Goal: Transaction & Acquisition: Obtain resource

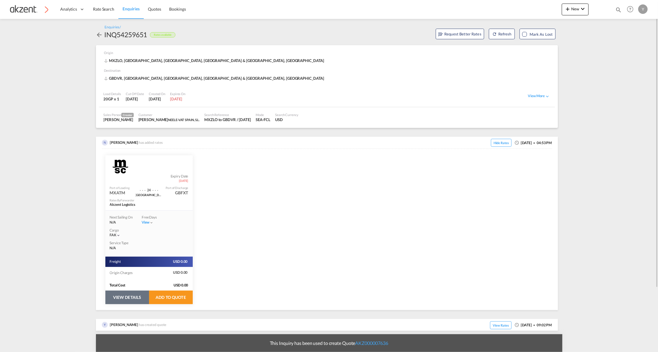
click at [125, 297] on button "VIEW DETAILS" at bounding box center [127, 298] width 44 height 14
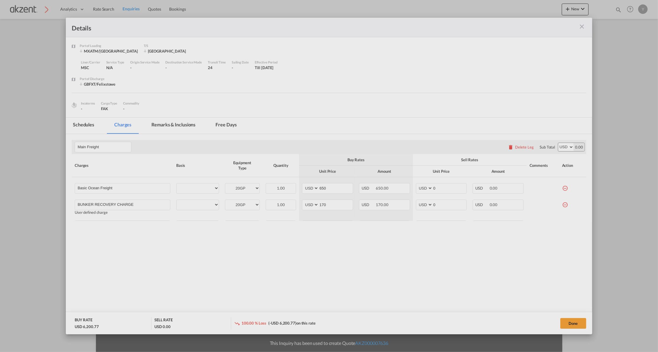
select select "per equipment"
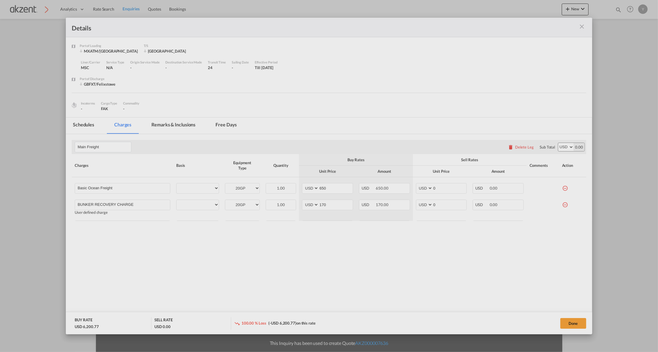
select select "per equipment"
select select "per B/L"
select select "per equipment"
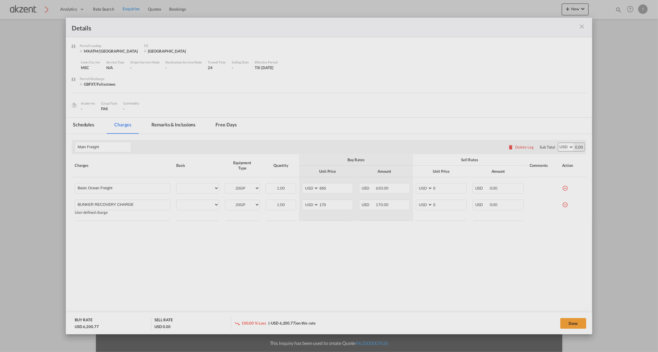
select select "per equipment"
select select "per B/L"
select select "per container"
select select "per equipment"
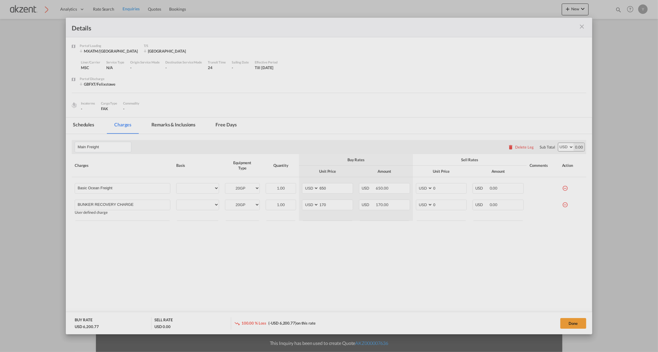
select select "per_hbl"
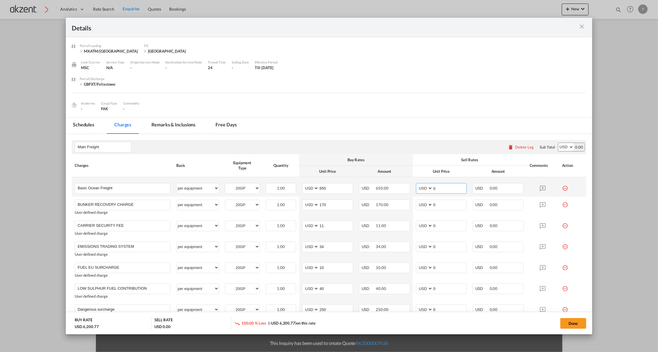
click at [444, 187] on input "0" at bounding box center [450, 187] width 34 height 9
type input "650"
click at [440, 203] on input "0" at bounding box center [450, 204] width 34 height 9
type input "170"
click at [441, 105] on div "Incoterms - Cargo Type FAK Commodity -" at bounding box center [329, 105] width 515 height 14
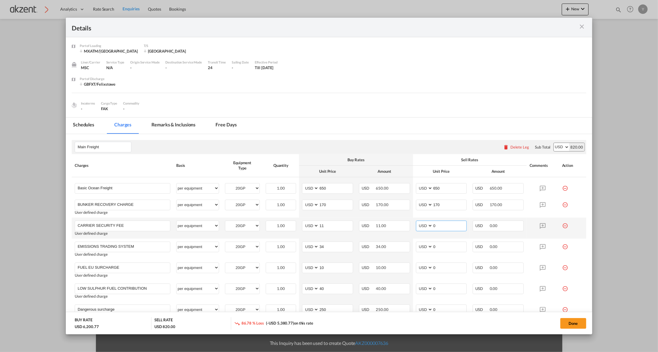
click at [440, 227] on input "0" at bounding box center [450, 225] width 34 height 9
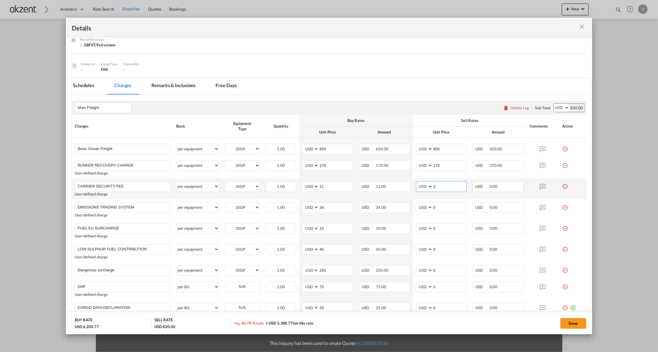
scroll to position [79, 0]
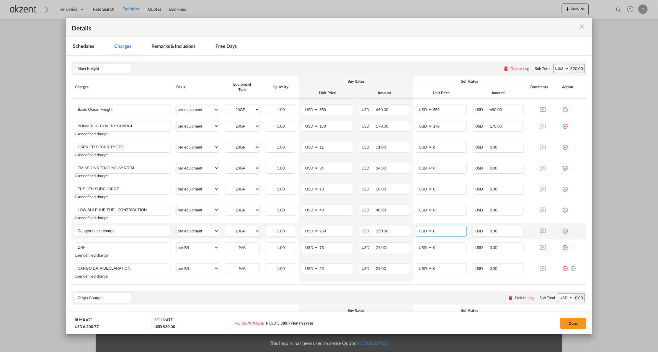
click at [422, 233] on select "AED AFN ALL AMD ANG AOA ARS AUD AWG AZN BAM BBD BDT BGN BHD BIF BMD BND BOB BRL…" at bounding box center [424, 231] width 15 height 8
click at [439, 230] on input "0" at bounding box center [450, 230] width 34 height 9
type input "250"
click at [412, 287] on rate-modification "Main Freight Please enter leg name Leg Name Already Exists Delete Leg Sub Total…" at bounding box center [329, 268] width 515 height 424
click at [450, 251] on input "0" at bounding box center [450, 247] width 34 height 9
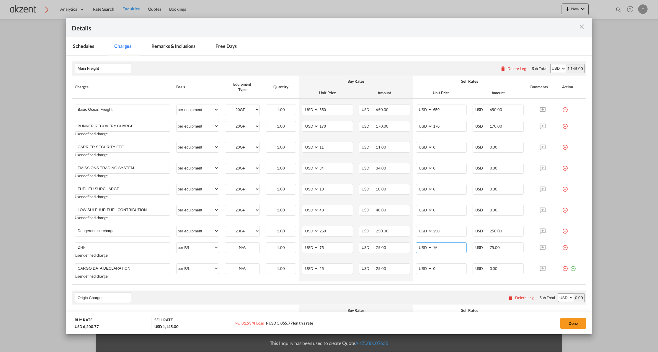
type input "75"
click at [403, 284] on table "Charges Basis Equipment Type Quantity Buy Rates Sell Rates Comments Action Unit…" at bounding box center [329, 180] width 515 height 209
click at [437, 272] on input "0" at bounding box center [450, 268] width 34 height 9
type input "25"
click at [315, 294] on div "Origin Charges Please enter leg name Leg Name Already Exists Delete Leg Sub Tot…" at bounding box center [329, 298] width 515 height 14
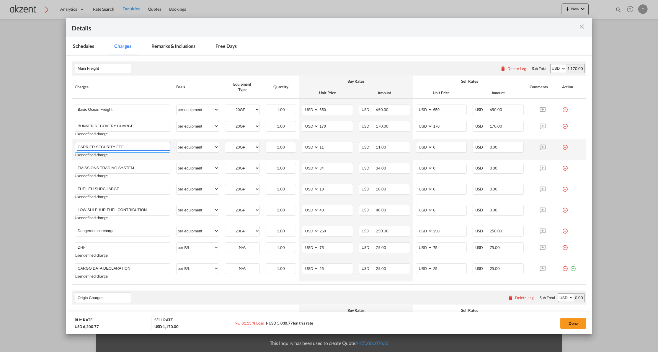
click at [122, 146] on input "CARRIER SECURITY FEE" at bounding box center [124, 146] width 92 height 9
type input "O"
type input "surchar"
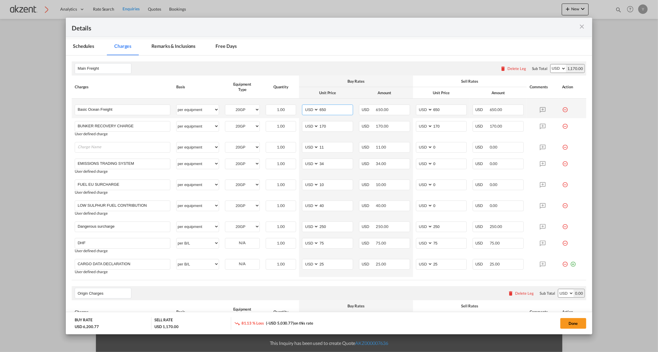
click at [325, 111] on input "650" at bounding box center [336, 109] width 34 height 9
type input "745"
click at [433, 108] on input "650" at bounding box center [450, 109] width 34 height 9
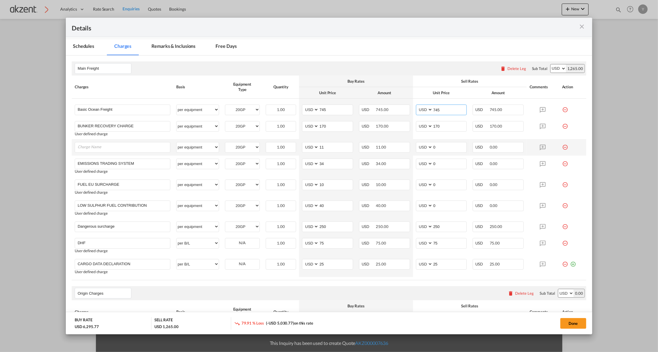
type input "745"
click at [563, 147] on div "Port of Loading ..." at bounding box center [572, 145] width 21 height 6
click at [562, 146] on md-icon "icon-minus-circle-outline red-400-fg" at bounding box center [565, 145] width 6 height 6
type input "EMISSIONS TRADING SYSTEM"
type input "34"
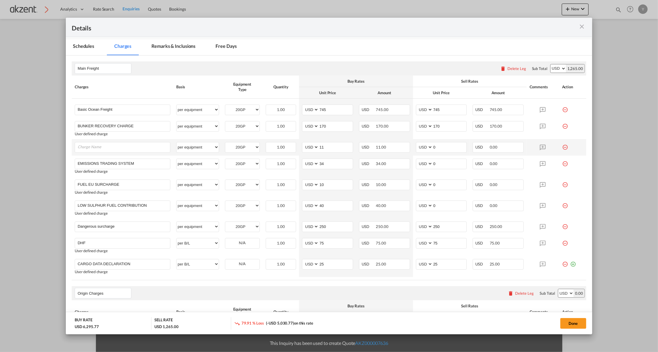
type input "FUEL EU SURCHARGE"
type input "10"
type input "LOW SULPHUR FUEL CONTRIBUTION"
type input "40"
type input "Dangerous surcharge"
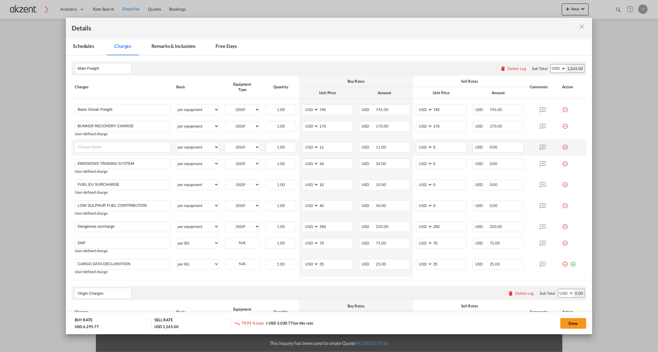
type input "250"
type input "DHF"
select select "per B/L"
type input "75"
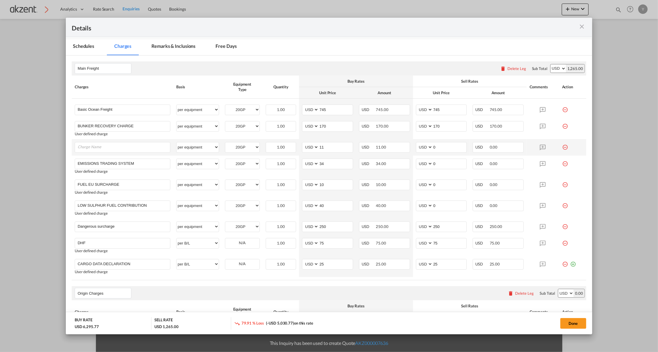
type input "75"
type input "CARGO DATA DECLARATION"
type input "25"
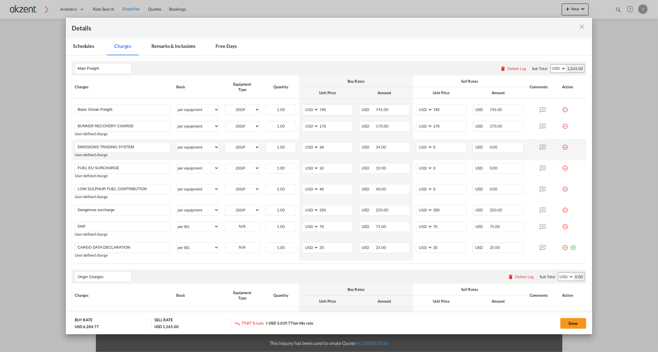
click at [562, 148] on md-icon "icon-minus-circle-outline red-400-fg" at bounding box center [565, 145] width 6 height 6
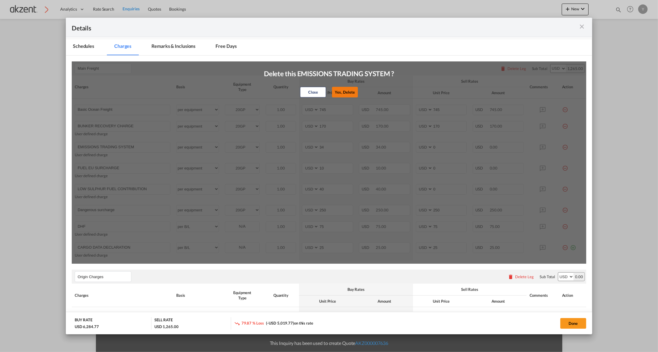
click at [337, 89] on button "Yes, Delete" at bounding box center [345, 92] width 26 height 11
type input "FUEL EU SURCHARGE"
type input "10"
type input "LOW SULPHUR FUEL CONTRIBUTION"
type input "40"
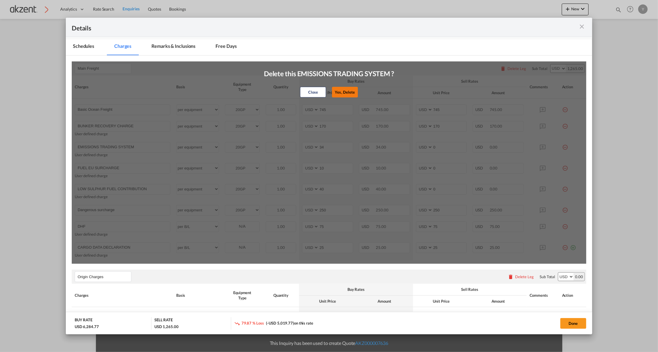
type input "Dangerous surcharge"
type input "250"
type input "DHF"
select select "per B/L"
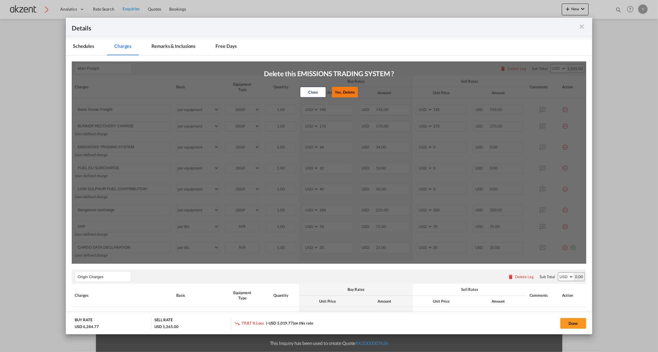
type input "75"
type input "CARGO DATA DECLARATION"
type input "25"
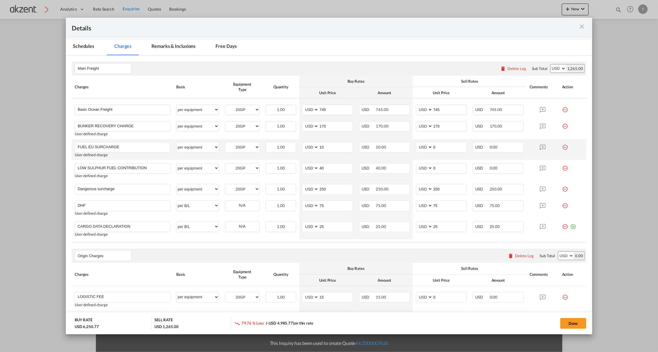
click at [562, 148] on md-icon "icon-minus-circle-outline red-400-fg" at bounding box center [565, 145] width 6 height 6
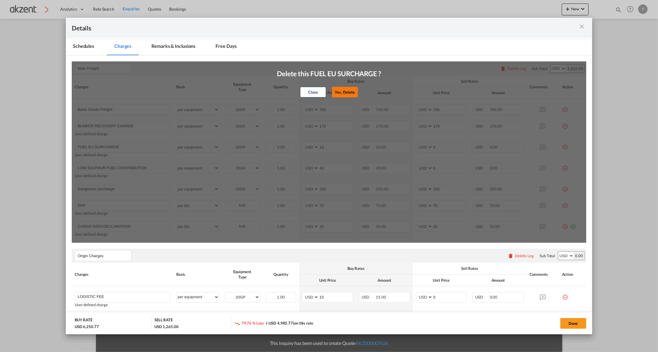
click at [339, 90] on button "Yes, Delete" at bounding box center [345, 92] width 26 height 11
type input "LOW SULPHUR FUEL CONTRIBUTION"
type input "40"
type input "Dangerous surcharge"
type input "250"
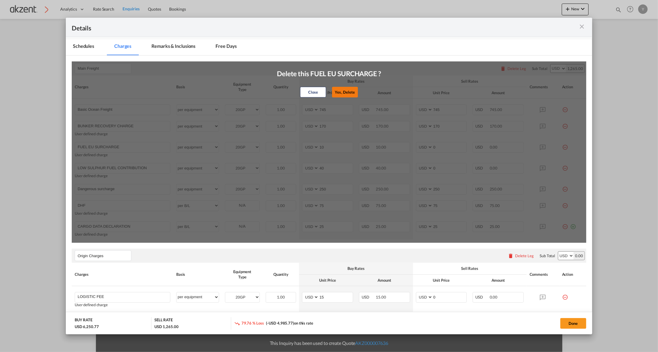
type input "250"
type input "DHF"
select select "per B/L"
type input "75"
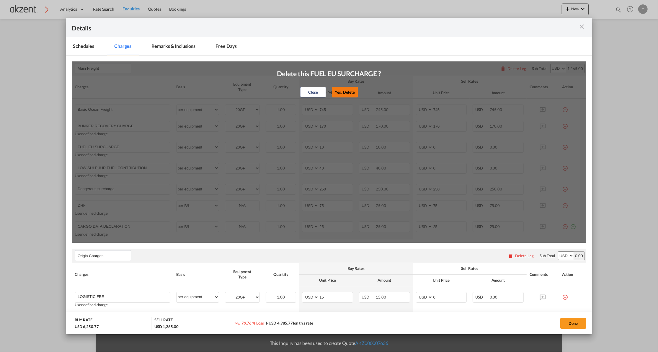
type input "CARGO DATA DECLARATION"
type input "25"
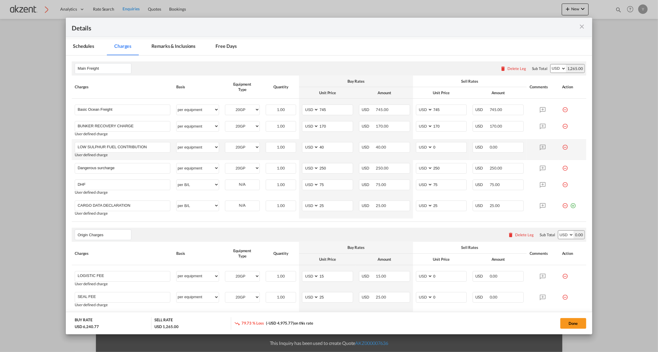
click at [562, 148] on md-icon "icon-minus-circle-outline red-400-fg" at bounding box center [565, 145] width 6 height 6
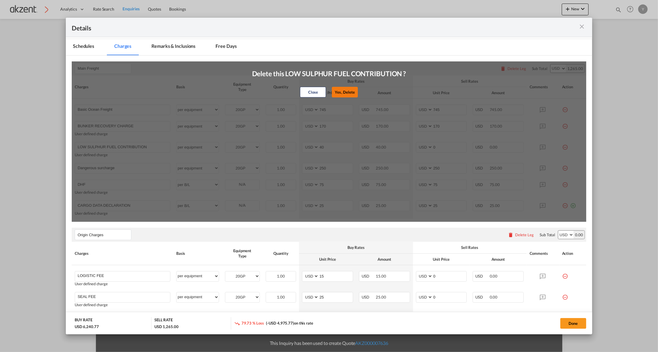
click at [336, 92] on button "Yes, Delete" at bounding box center [345, 92] width 26 height 11
type input "Dangerous surcharge"
type input "250"
type input "DHF"
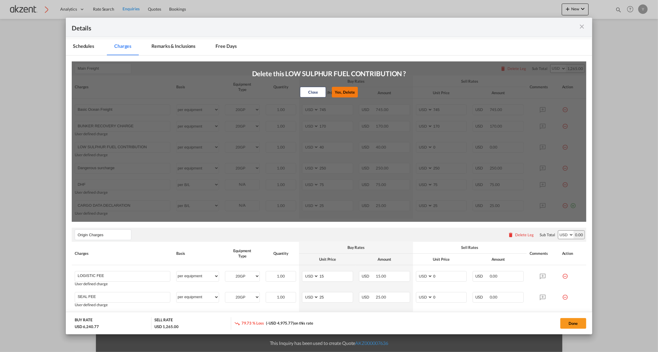
select select "per B/L"
type input "75"
type input "CARGO DATA DECLARATION"
type input "25"
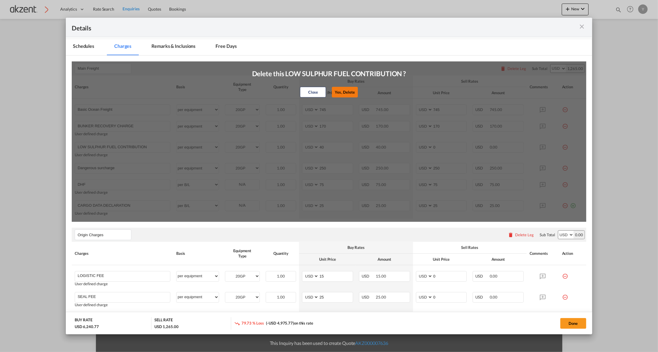
type input "25"
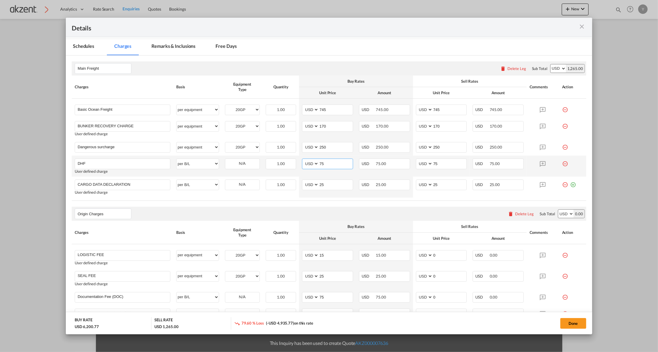
click at [321, 165] on input "75" at bounding box center [336, 163] width 34 height 9
type input "100"
click at [434, 167] on input "75" at bounding box center [450, 163] width 34 height 9
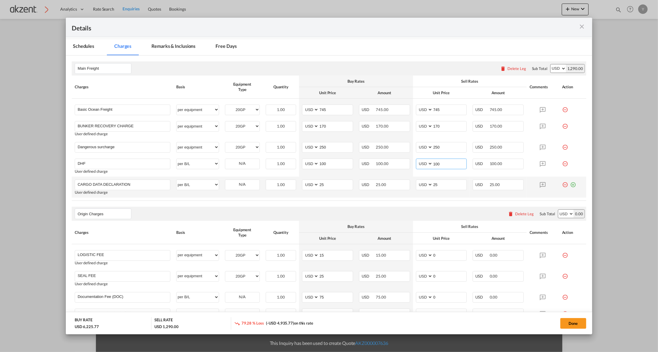
type input "100"
click at [562, 184] on md-icon "icon-minus-circle-outline red-400-fg" at bounding box center [565, 183] width 6 height 6
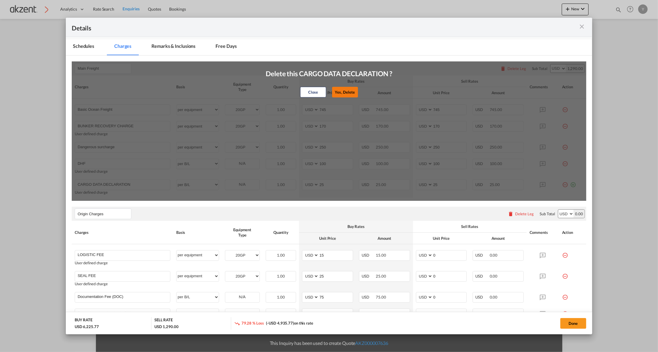
click at [339, 88] on button "Yes, Delete" at bounding box center [345, 92] width 26 height 11
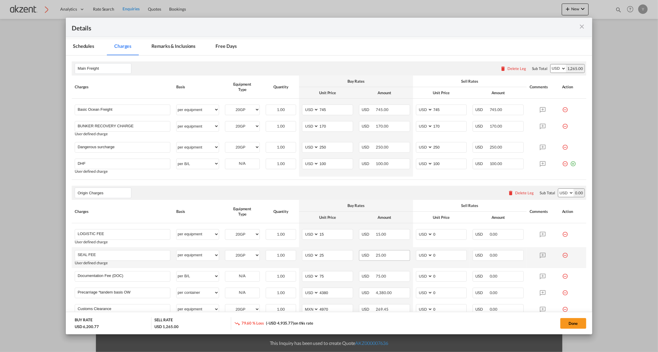
scroll to position [118, 0]
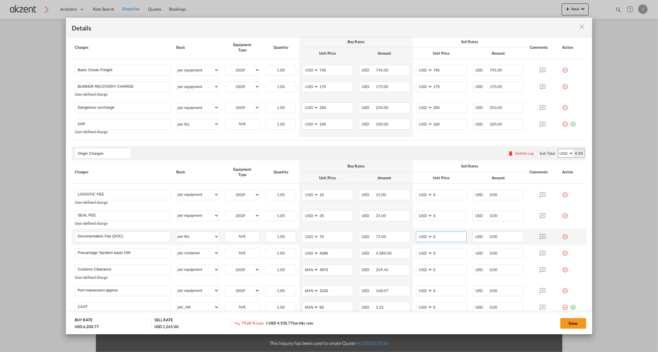
click at [441, 238] on input "0" at bounding box center [450, 236] width 34 height 9
type input "75"
click at [323, 217] on input "25" at bounding box center [336, 215] width 34 height 9
type input "40"
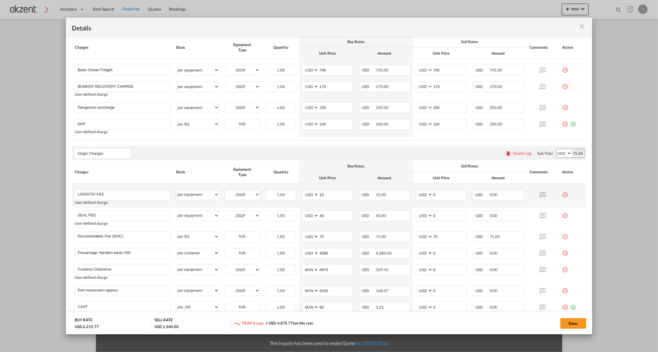
click at [562, 196] on md-icon "icon-minus-circle-outline red-400-fg" at bounding box center [565, 193] width 6 height 6
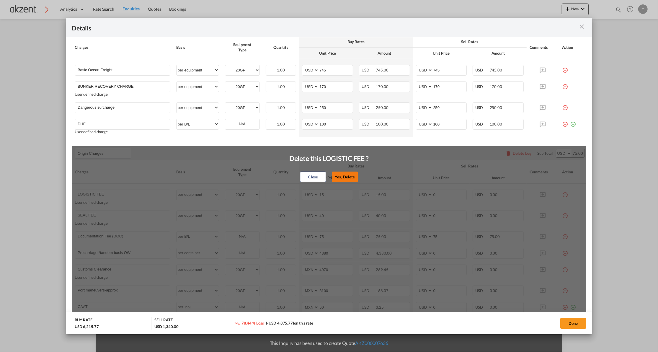
click at [343, 180] on button "Yes, Delete" at bounding box center [345, 177] width 26 height 11
type input "SEAL FEE"
type input "40"
type input "Documentation Fee (DOC)"
select select "per B/L"
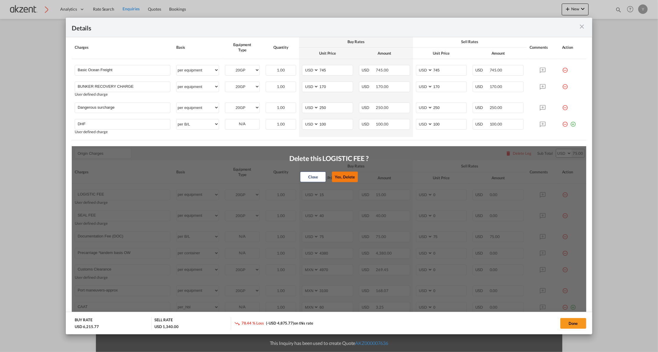
type input "75"
type input "Precarriage *tandem basis OW"
select select "per container"
type input "4380"
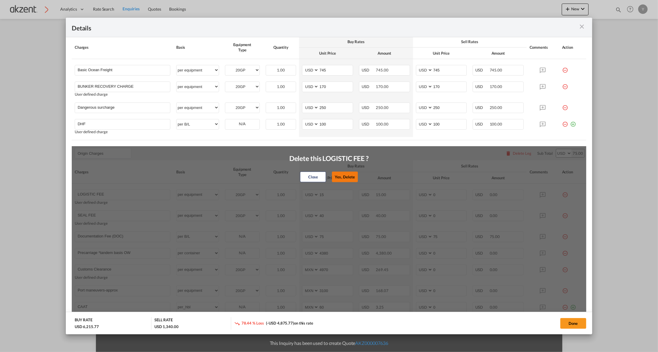
type input "0"
type input "Customs Clearance"
select select "per equipment"
select select "string:MXN"
type input "4970"
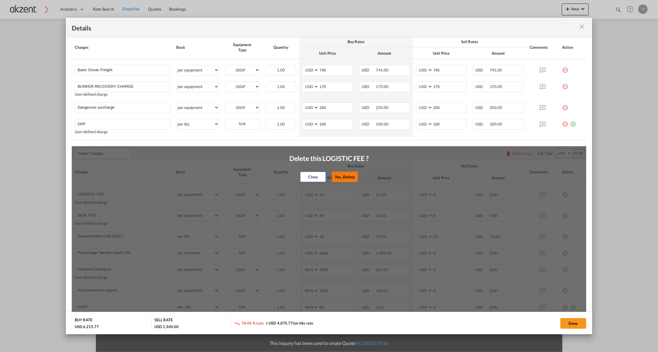
type input "Port maneuvers-approx"
type input "3100"
type input "CAAT"
select select "per_hbl"
type input "60"
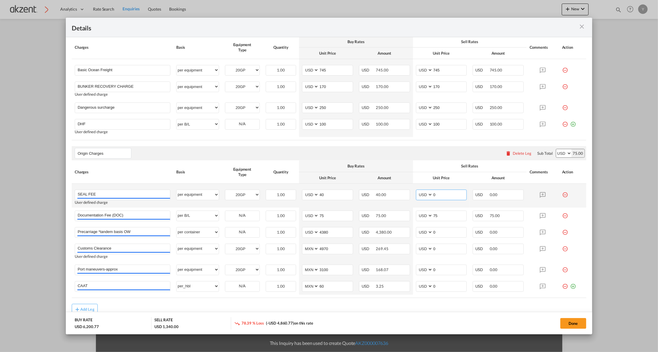
click at [434, 194] on input "0" at bounding box center [450, 194] width 34 height 9
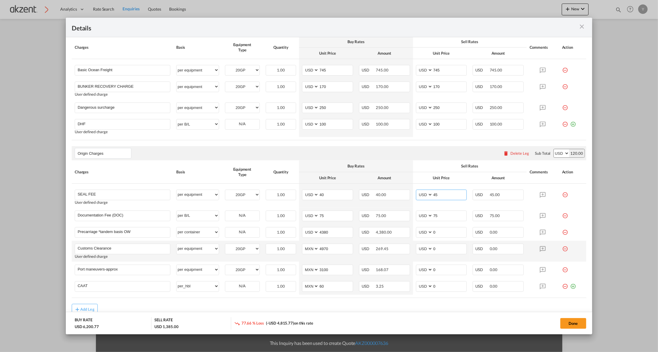
scroll to position [144, 0]
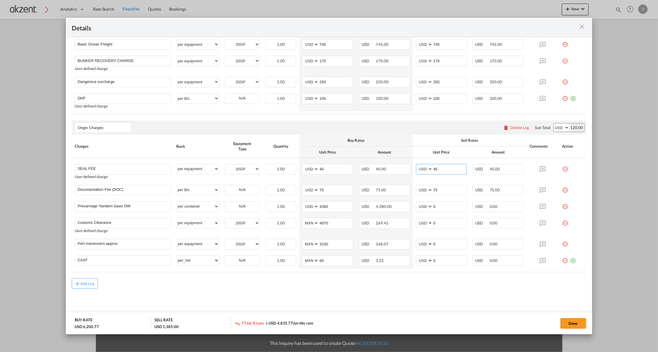
type input "45"
click at [416, 290] on md-content "Main Freight Please enter leg name Leg Name Already Exists Delete Leg Sub Total…" at bounding box center [329, 158] width 527 height 336
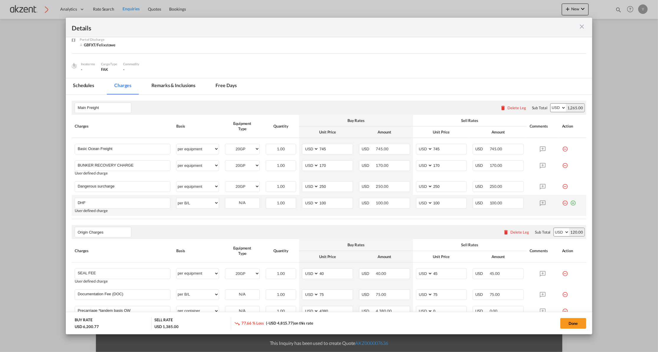
scroll to position [118, 0]
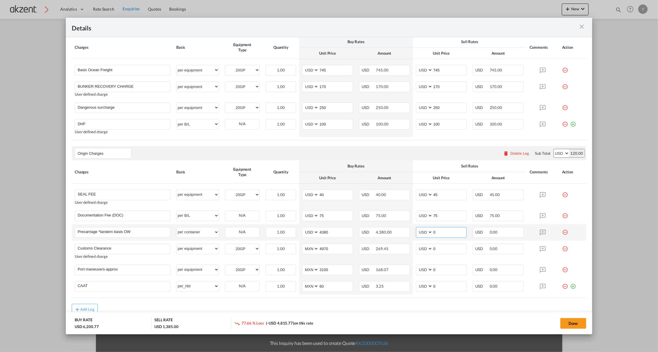
click at [440, 230] on input "0" at bounding box center [450, 231] width 34 height 9
type input "4630"
click at [437, 248] on input "0" at bounding box center [450, 248] width 34 height 9
type input "320"
click at [442, 272] on input "0" at bounding box center [450, 269] width 34 height 9
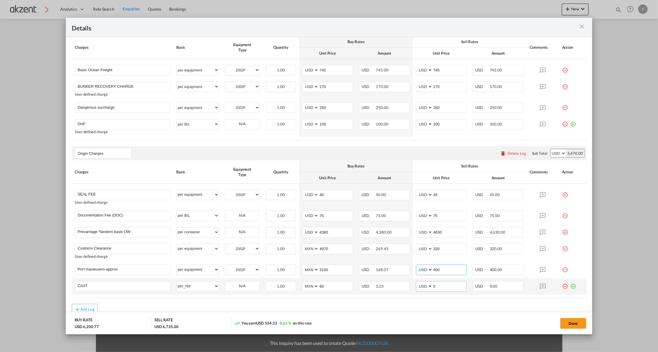
type input "400"
click at [440, 286] on input "0" at bounding box center [450, 286] width 34 height 9
type input "35"
click at [438, 297] on table "Charges Basis Equipment Type Quantity Buy Rates Sell Rates Comments Action Unit…" at bounding box center [329, 228] width 515 height 137
click at [570, 287] on md-icon "icon-plus-circle-outline green-400-fg" at bounding box center [573, 284] width 6 height 6
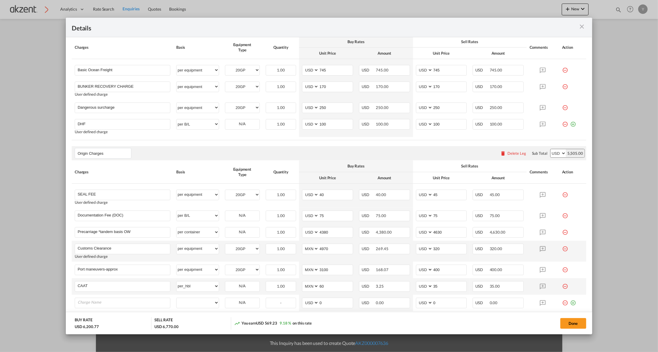
scroll to position [157, 0]
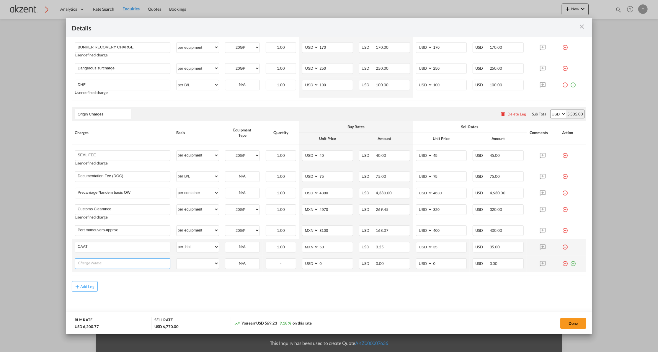
click at [123, 261] on input "Charge Name" at bounding box center [124, 263] width 92 height 9
paste input "Admon + Handling fee"
click at [123, 261] on input "Admon + Handling fee" at bounding box center [124, 263] width 92 height 9
type input "Admon + Handling fee"
click at [165, 278] on table "Charges Basis Equipment Type Quantity Buy Rates Sell Rates Comments Action Unit…" at bounding box center [329, 200] width 515 height 158
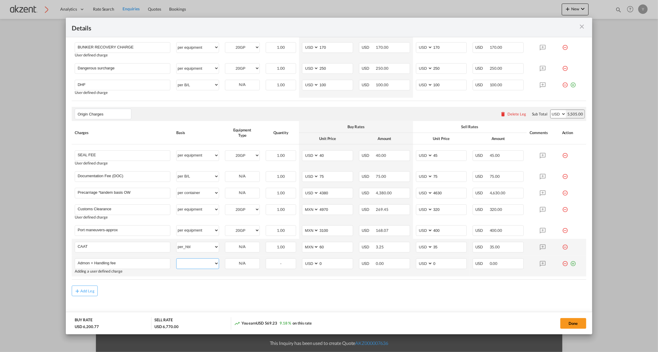
click at [181, 261] on select "per equipment per container per B/L per shipping bill per shipment per pallet p…" at bounding box center [198, 263] width 42 height 9
select select "per equipment"
click at [177, 259] on select "per equipment per container per B/L per shipping bill per shipment per pallet p…" at bounding box center [198, 263] width 42 height 9
click at [245, 265] on select "20GP" at bounding box center [242, 264] width 34 height 8
select select "20GP"
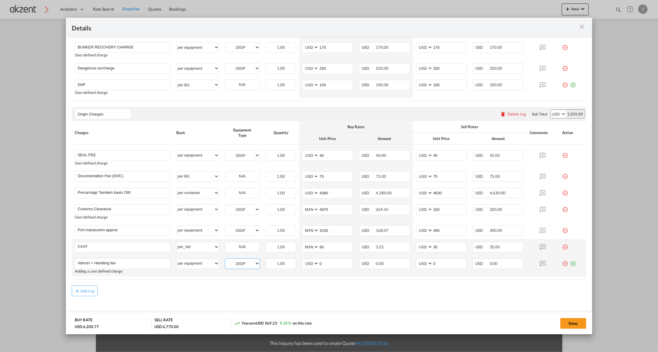
click at [225, 260] on select "20GP" at bounding box center [242, 264] width 34 height 8
click at [445, 263] on input "0" at bounding box center [450, 263] width 34 height 9
type input "100"
click at [389, 295] on div "Add Leg" at bounding box center [329, 291] width 515 height 11
click at [371, 298] on md-content "Main Freight Please enter leg name Leg Name Already Exists Delete Leg Sub Total…" at bounding box center [329, 155] width 527 height 357
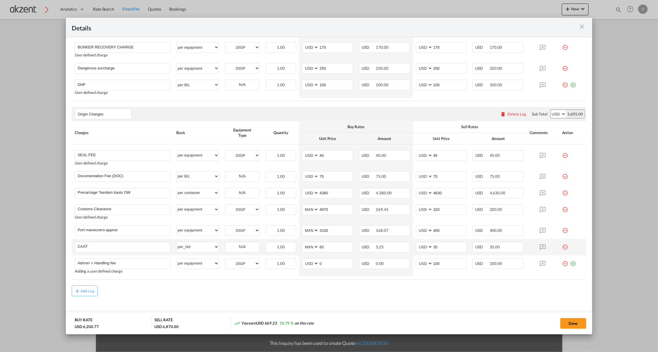
click at [448, 284] on rate-modification "Main Freight Please enter leg name Leg Name Already Exists Delete Leg Sub Total…" at bounding box center [329, 137] width 515 height 320
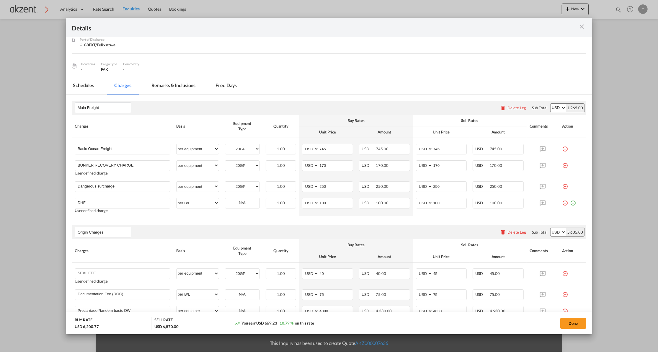
scroll to position [0, 0]
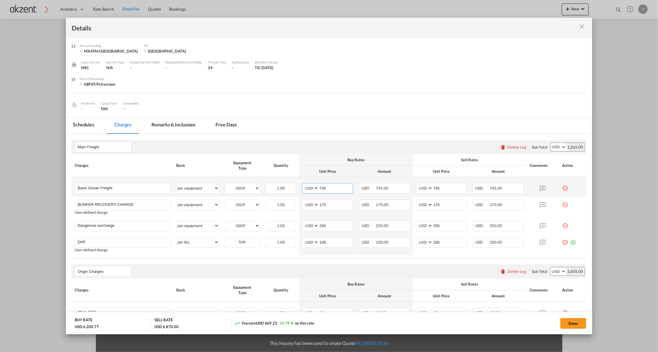
click at [319, 188] on input "745" at bounding box center [336, 187] width 34 height 9
type input "1015"
click at [435, 191] on input "745" at bounding box center [450, 187] width 34 height 9
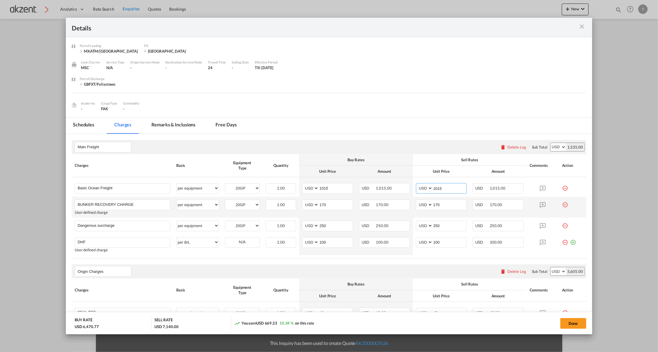
type input "1015"
click at [562, 206] on md-icon "icon-minus-circle-outline red-400-fg" at bounding box center [565, 203] width 6 height 6
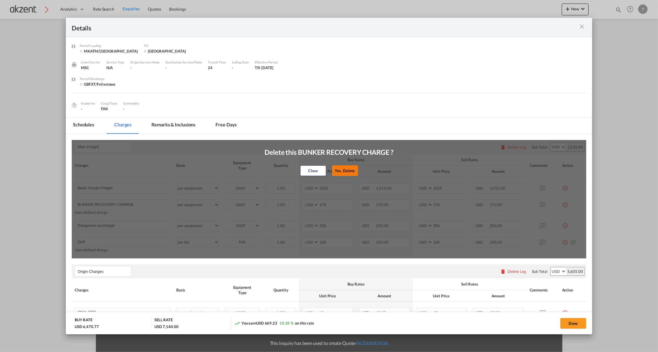
click at [352, 169] on button "Yes, Delete" at bounding box center [345, 170] width 26 height 11
type input "Dangerous surcharge"
type input "250"
type input "DHF"
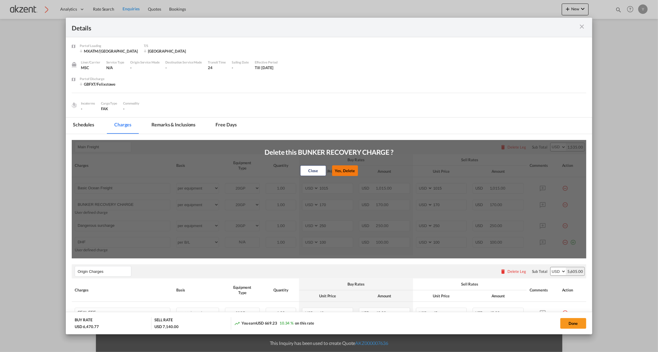
select select "per B/L"
type input "100"
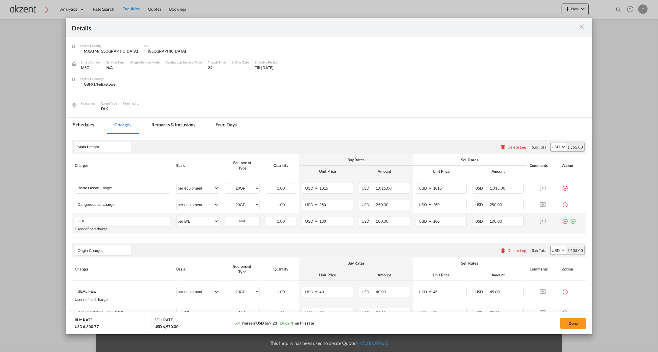
click at [562, 222] on md-icon "icon-minus-circle-outline red-400-fg" at bounding box center [565, 219] width 6 height 6
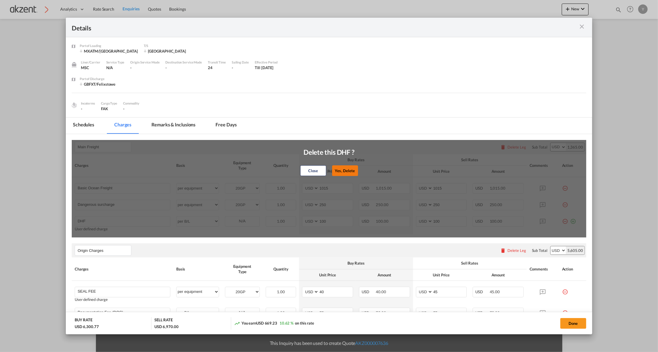
click at [333, 167] on button "Yes, Delete" at bounding box center [345, 170] width 26 height 11
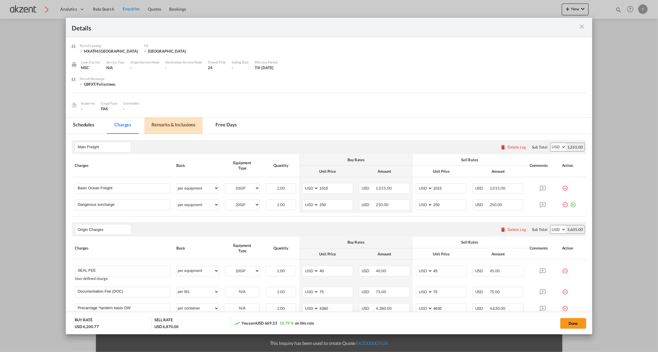
click at [176, 122] on md-tab-item "Remarks & Inclusions" at bounding box center [173, 126] width 58 height 16
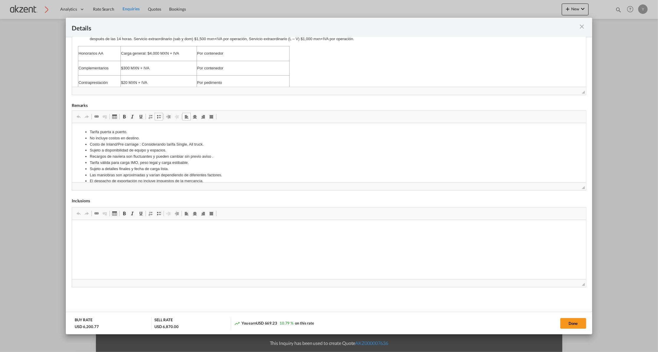
drag, startPoint x: 205, startPoint y: 174, endPoint x: 137, endPoint y: 161, distance: 69.2
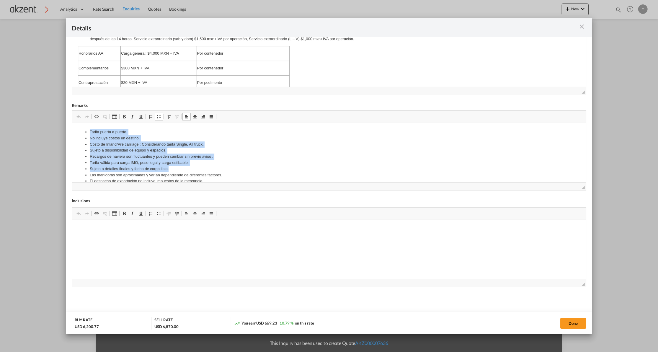
scroll to position [8, 0]
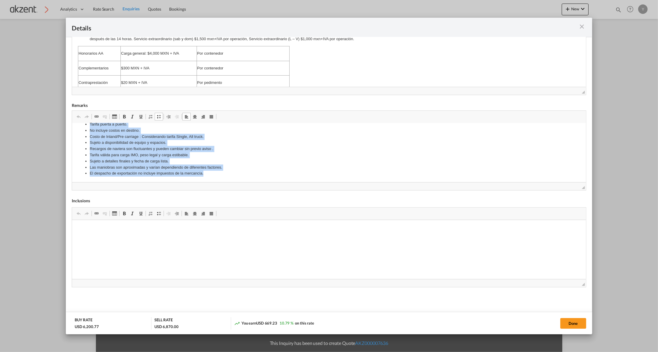
drag, startPoint x: 86, startPoint y: 129, endPoint x: 313, endPoint y: 310, distance: 289.7
click at [240, 182] on html "Tarifa puerta a puerto. No incluye costos en destino. Costo de Inland/Pre carri…" at bounding box center [329, 148] width 514 height 67
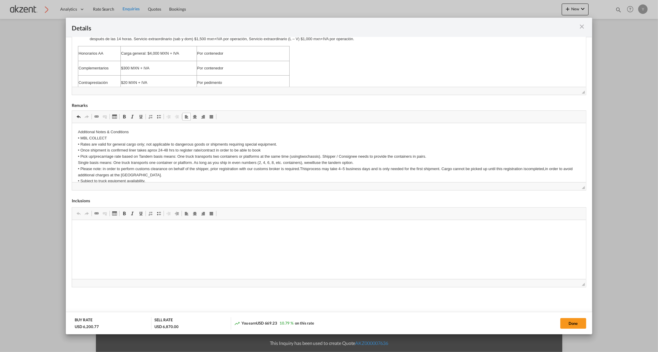
scroll to position [93, 0]
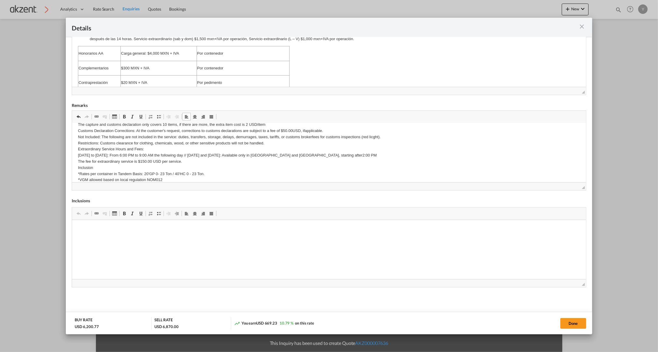
click at [214, 165] on p "Additional Notes & Conditions • MBL COLLECT • Rates are valid for general cargo…" at bounding box center [329, 108] width 502 height 147
click at [138, 173] on p "Additional Notes & Conditions • MBL COLLECT • Rates are valid for general cargo…" at bounding box center [329, 108] width 502 height 147
click at [140, 176] on p "Additional Notes & Conditions • MBL COLLECT • Rates are valid for general cargo…" at bounding box center [329, 108] width 502 height 147
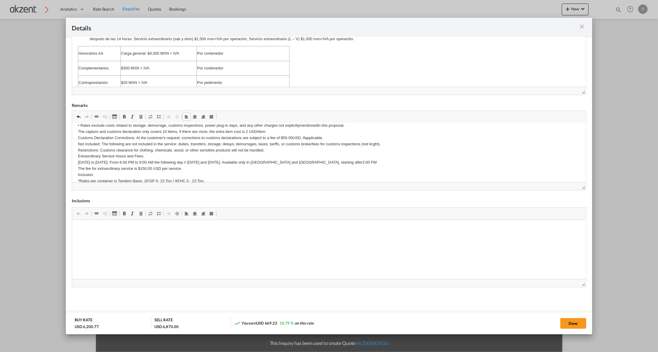
click at [175, 151] on p "Additional Notes & Conditions • MBL COLLECT • Rates are valid for general cargo…" at bounding box center [329, 116] width 502 height 147
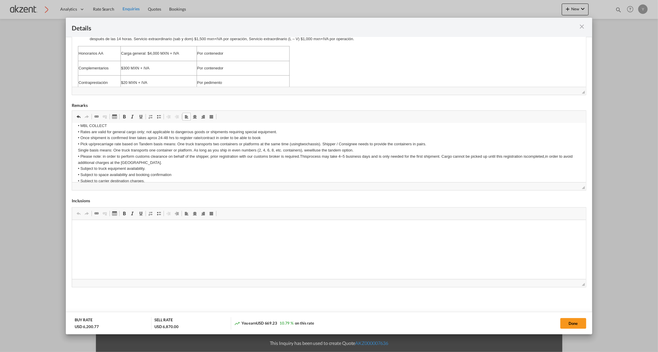
scroll to position [6, 0]
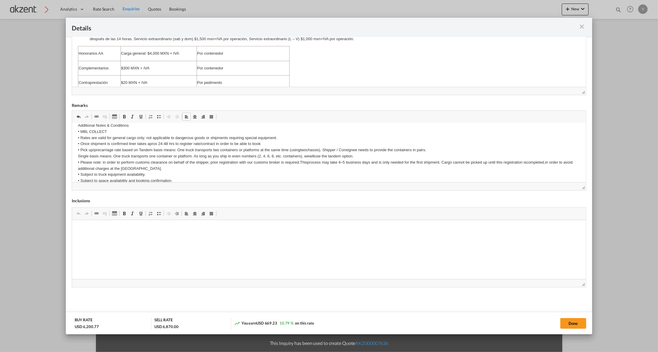
click at [440, 154] on p "Additional Notes & Conditions • MBL COLLECT • Rates are valid for general cargo…" at bounding box center [329, 195] width 502 height 147
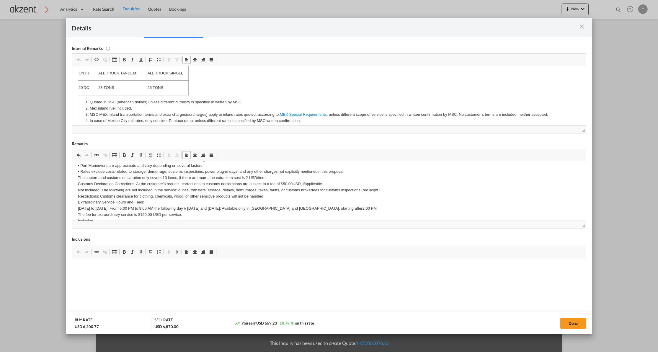
scroll to position [95, 0]
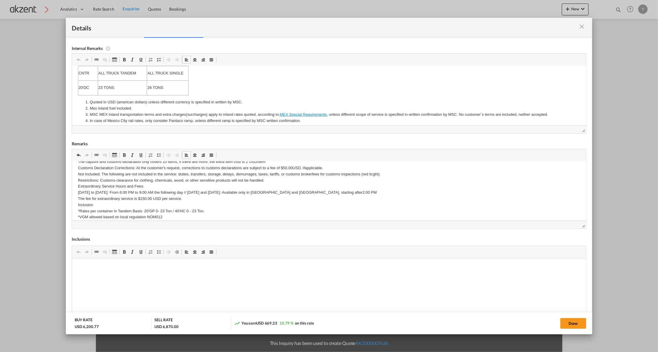
click at [194, 209] on p "Additional Notes & Conditions • MBL COLLECT • Rates are valid for general cargo…" at bounding box center [329, 146] width 502 height 147
click at [209, 213] on p "Additional Notes & Conditions • MBL COLLECT • Rates are valid for general cargo…" at bounding box center [329, 146] width 502 height 147
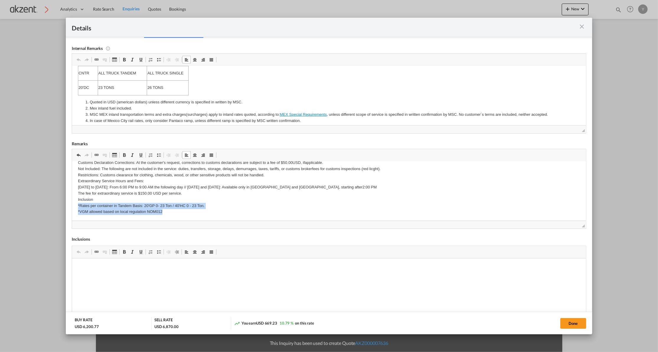
drag, startPoint x: 214, startPoint y: 212, endPoint x: 180, endPoint y: 214, distance: 34.0
click at [180, 214] on p "Additional Notes & Conditions • MBL COLLECT • Rates are valid for general cargo…" at bounding box center [329, 140] width 502 height 147
click at [124, 206] on p "Additional Notes & Conditions • MBL COLLECT • Rates are valid for general cargo…" at bounding box center [329, 140] width 502 height 147
click at [160, 204] on p "Additional Notes & Conditions • MBL COLLECT • Rates are valid for general cargo…" at bounding box center [329, 140] width 502 height 147
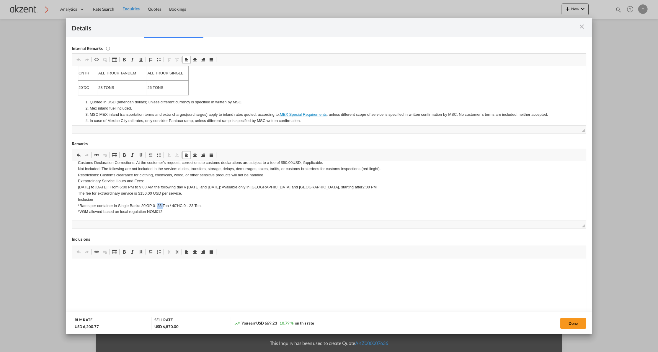
click at [160, 204] on p "Additional Notes & Conditions • MBL COLLECT • Rates are valid for general cargo…" at bounding box center [329, 140] width 502 height 147
drag, startPoint x: 198, startPoint y: 207, endPoint x: 165, endPoint y: 207, distance: 33.1
click at [165, 207] on p "Additional Notes & Conditions • MBL COLLECT • Rates are valid for general cargo…" at bounding box center [329, 140] width 502 height 147
click at [87, 205] on p "Additional Notes & Conditions • MBL COLLECT • Rates are valid for general cargo…" at bounding box center [329, 140] width 502 height 147
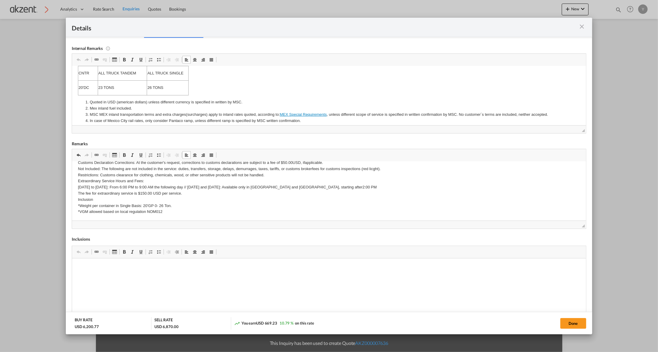
click at [174, 201] on p "Additional Notes & Conditions • MBL COLLECT • Rates are valid for general cargo…" at bounding box center [329, 140] width 502 height 147
click at [174, 209] on p "Additional Notes & Conditions • MBL COLLECT • Rates are valid for general cargo…" at bounding box center [329, 140] width 502 height 147
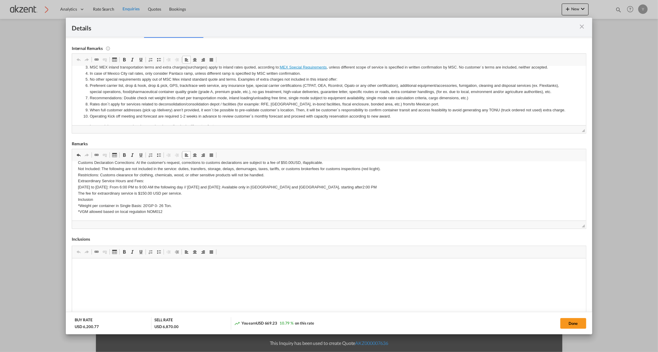
scroll to position [95, 0]
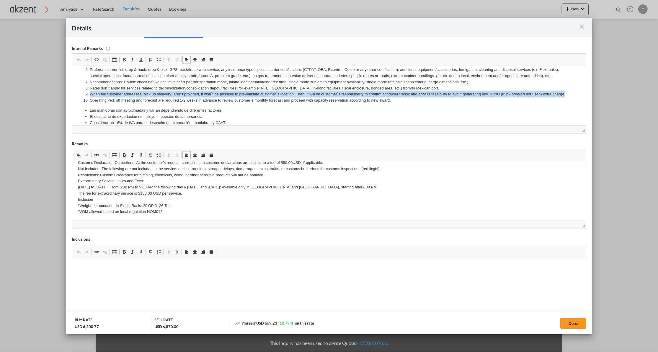
drag, startPoint x: 103, startPoint y: 107, endPoint x: 90, endPoint y: 102, distance: 14.1
click at [90, 97] on li "When full customer addresses (pick up /delivery) aren’t provided, it won´t be p…" at bounding box center [329, 94] width 479 height 6
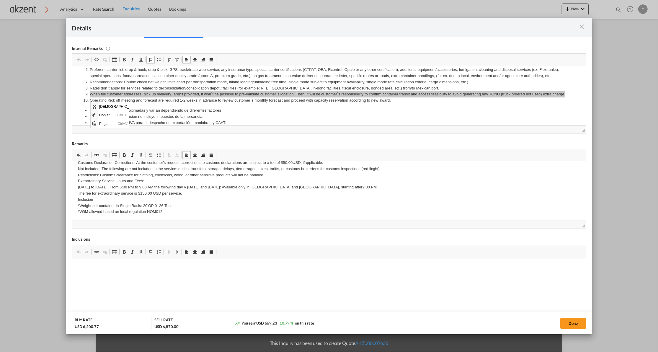
scroll to position [0, 0]
click at [106, 116] on span "Copiar" at bounding box center [107, 114] width 18 height 9
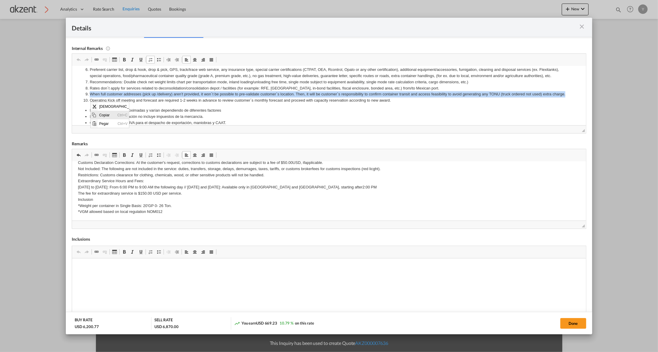
copy li "When full customer addresses (pick up /delivery) aren’t provided, it won´t be p…"
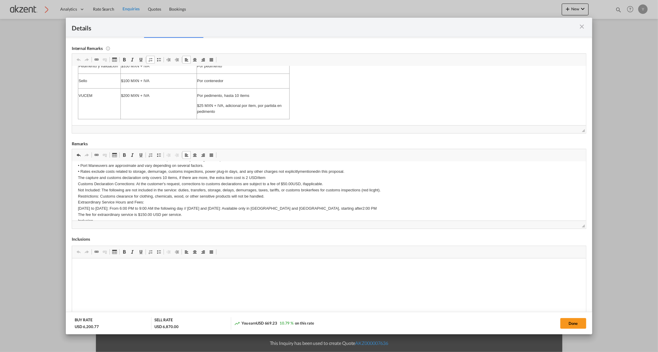
scroll to position [100, 0]
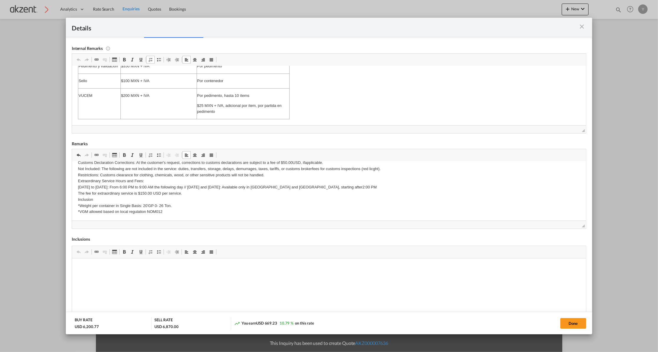
click at [171, 213] on p "Additional Notes & Conditions • MBL COLLECT • Rates are valid for general cargo…" at bounding box center [329, 140] width 502 height 147
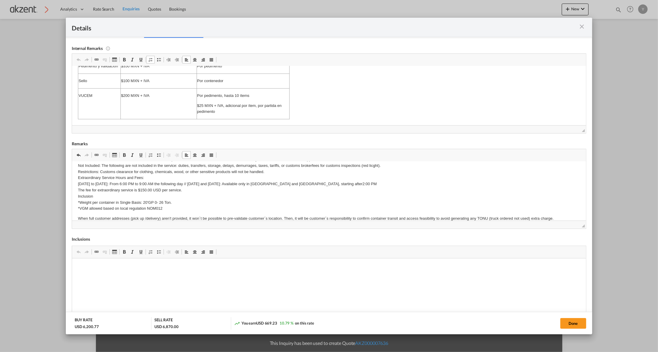
click at [171, 213] on body "Additional Notes & Conditions • MBL COLLECT • Rates are valid for general cargo…" at bounding box center [329, 142] width 502 height 157
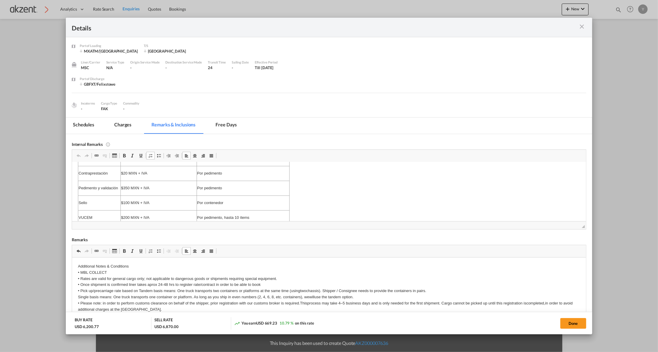
scroll to position [44, 0]
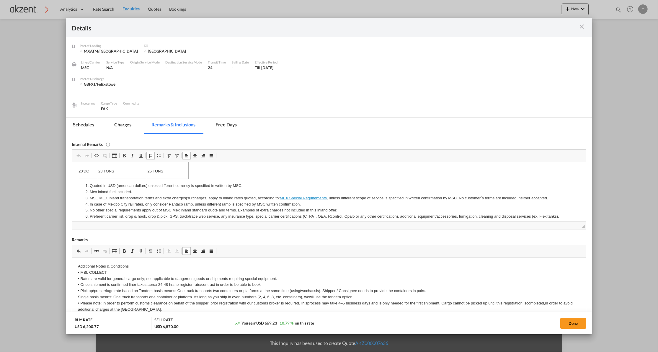
click at [218, 122] on md-tab-item "Free days" at bounding box center [226, 126] width 35 height 16
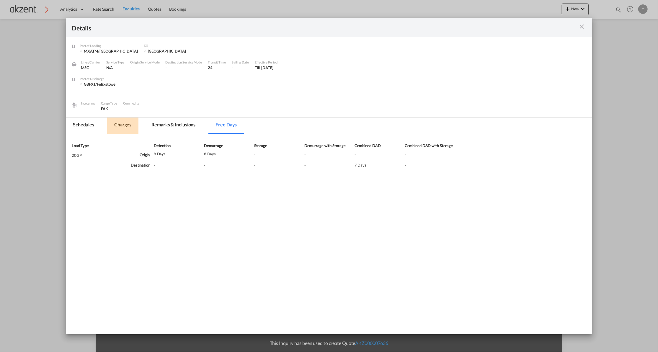
click at [128, 124] on md-tab-item "Charges" at bounding box center [122, 126] width 31 height 16
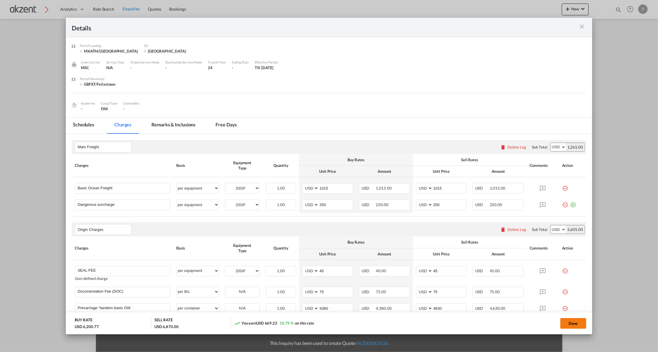
click at [561, 321] on button "Done" at bounding box center [574, 323] width 26 height 11
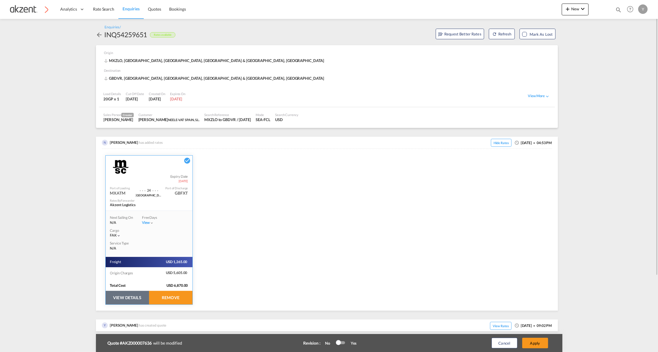
scroll to position [97, 0]
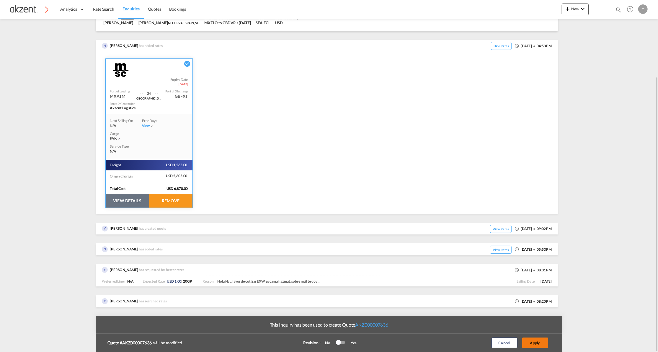
click at [539, 346] on button "Apply" at bounding box center [536, 343] width 26 height 11
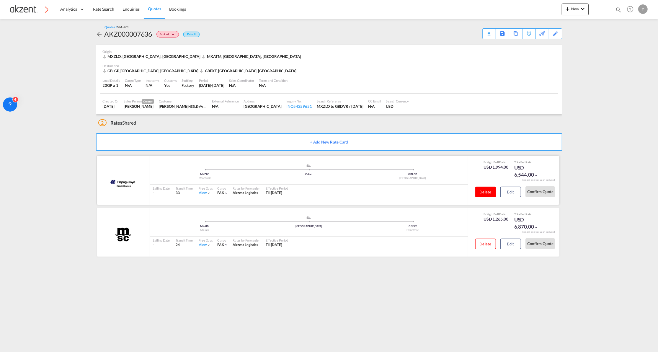
click at [481, 193] on button "Delete" at bounding box center [486, 192] width 21 height 11
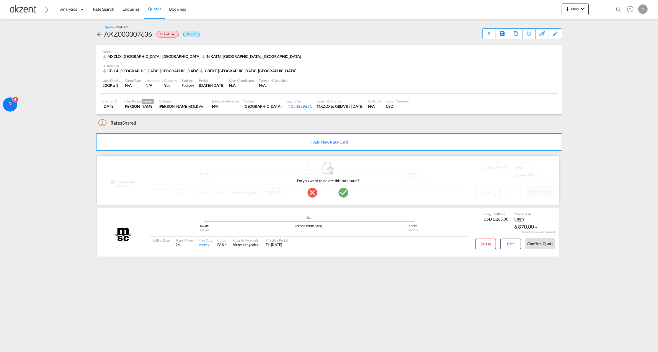
click at [345, 196] on md-icon "icon-checkbox-marked-circle" at bounding box center [344, 193] width 12 height 12
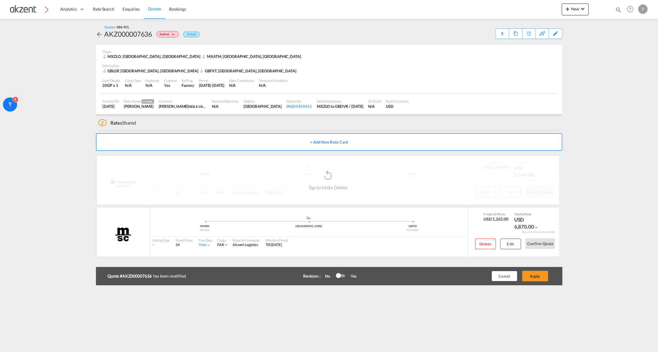
click at [436, 306] on md-content "Analytics Dashboard Rate Search Enquiries Quotes Bookings New Quote Bookings" at bounding box center [329, 176] width 658 height 352
click at [537, 274] on button "Apply" at bounding box center [536, 276] width 26 height 11
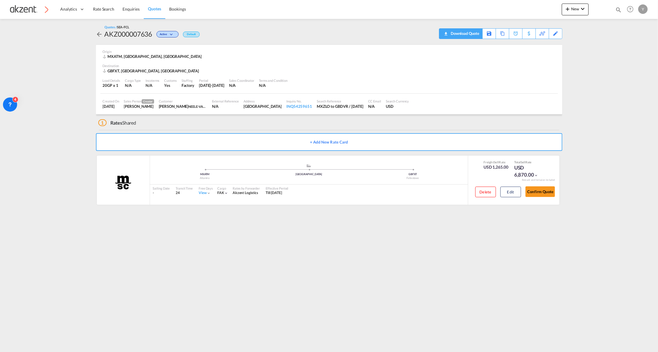
click at [474, 35] on div "Download Quote" at bounding box center [465, 33] width 30 height 9
click at [127, 9] on span "Enquiries" at bounding box center [131, 8] width 17 height 5
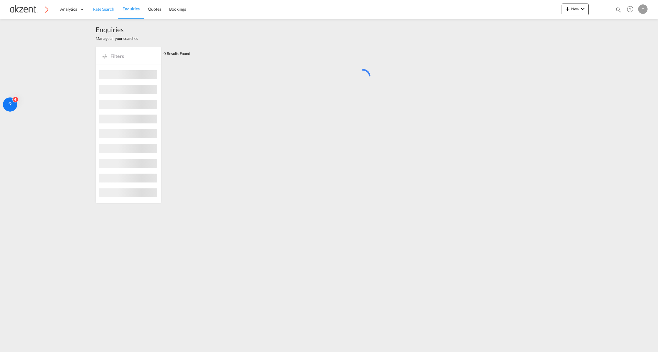
click at [110, 10] on span "Rate Search" at bounding box center [103, 8] width 21 height 5
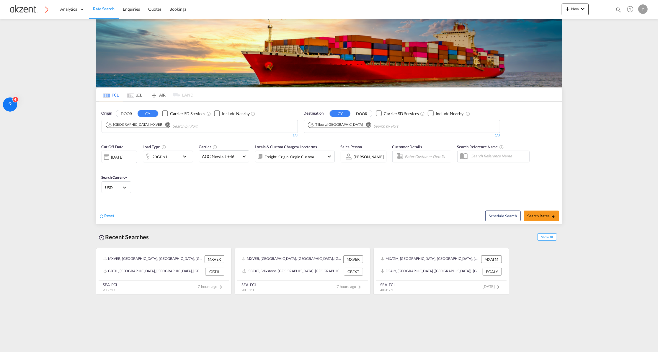
click at [165, 123] on md-icon "Remove" at bounding box center [167, 124] width 4 height 4
click at [206, 129] on body "Analytics Dashboard Rate Search Enquiries Quotes Bookings" at bounding box center [329, 176] width 658 height 352
click at [225, 129] on body "Analytics Dashboard Rate Search Enquiries Quotes Bookings" at bounding box center [329, 176] width 658 height 352
type input "veracr"
click at [138, 155] on div "Veracr uz Mexico MXVER" at bounding box center [151, 158] width 112 height 18
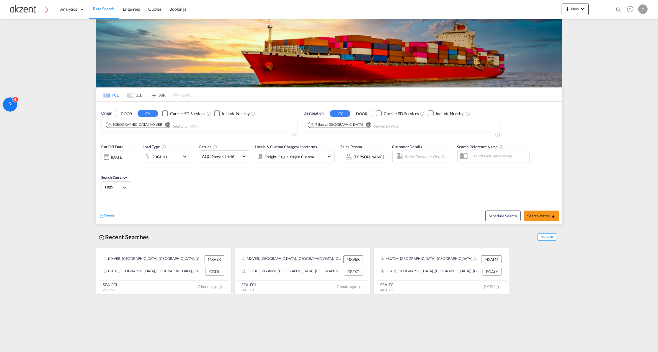
click at [366, 124] on md-icon "Remove" at bounding box center [368, 124] width 4 height 4
click at [338, 127] on input "Chips input." at bounding box center [336, 126] width 56 height 9
type input "gdyn"
click at [324, 139] on div "Gdyn ia [GEOGRAPHIC_DATA] [GEOGRAPHIC_DATA]" at bounding box center [354, 140] width 112 height 18
drag, startPoint x: 241, startPoint y: 186, endPoint x: 237, endPoint y: 186, distance: 4.4
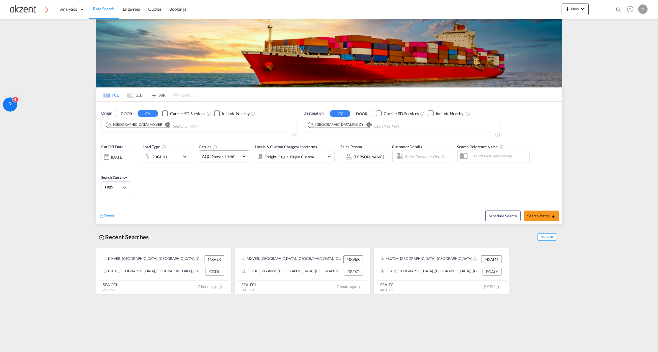
click at [238, 155] on span "AGC Newtral +46" at bounding box center [221, 157] width 38 height 6
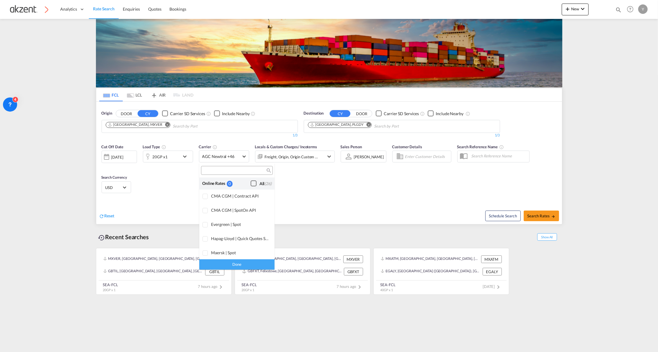
click at [251, 184] on div "Checkbox No Ink" at bounding box center [254, 183] width 6 height 6
click at [303, 175] on md-backdrop at bounding box center [329, 176] width 658 height 352
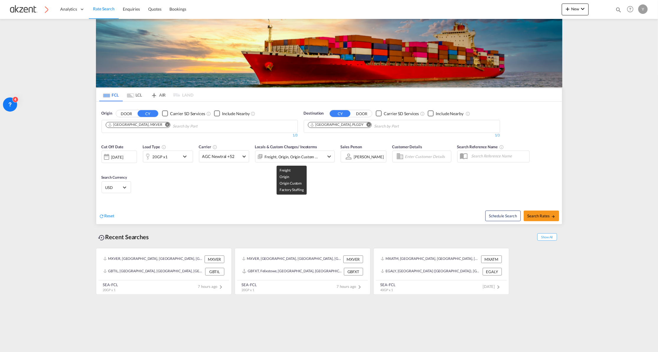
click at [320, 156] on div "Freight, Origin, Origin Custom +1" at bounding box center [295, 157] width 80 height 12
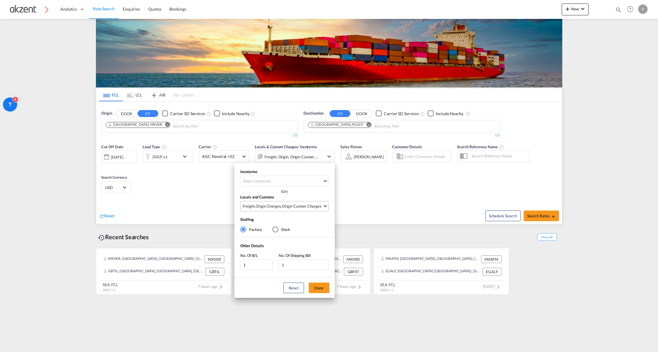
click at [297, 204] on div "Origin Custom Charges" at bounding box center [302, 206] width 40 height 5
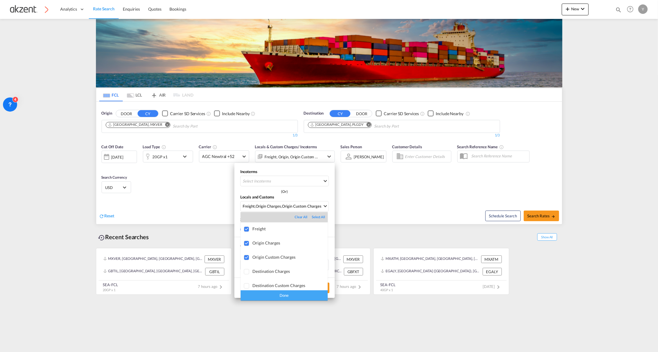
click at [403, 198] on md-backdrop at bounding box center [329, 176] width 658 height 352
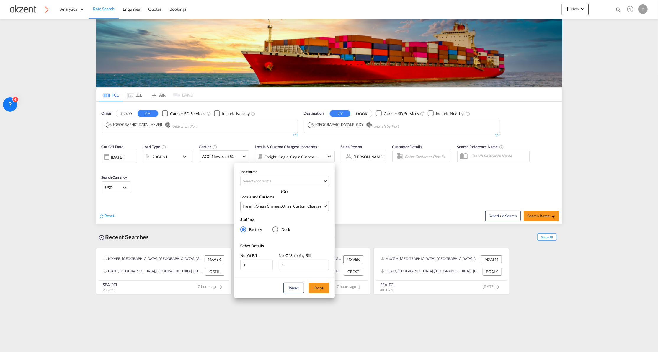
click at [297, 207] on div "Origin Custom Charges" at bounding box center [302, 206] width 40 height 5
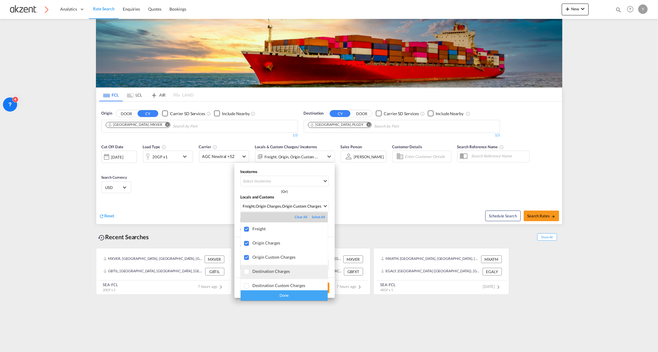
click at [282, 270] on div "Destination Charges" at bounding box center [290, 271] width 75 height 5
click at [382, 201] on md-backdrop at bounding box center [329, 176] width 658 height 352
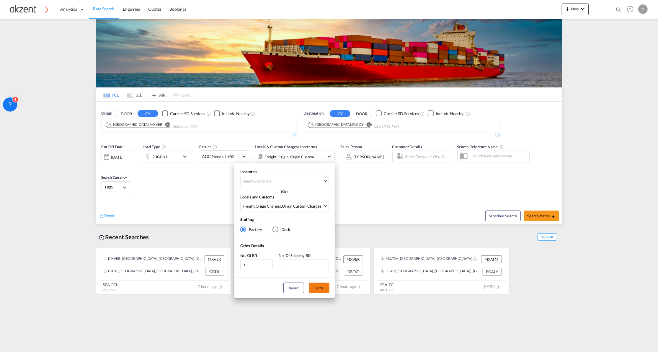
click at [318, 291] on button "Done" at bounding box center [319, 288] width 21 height 11
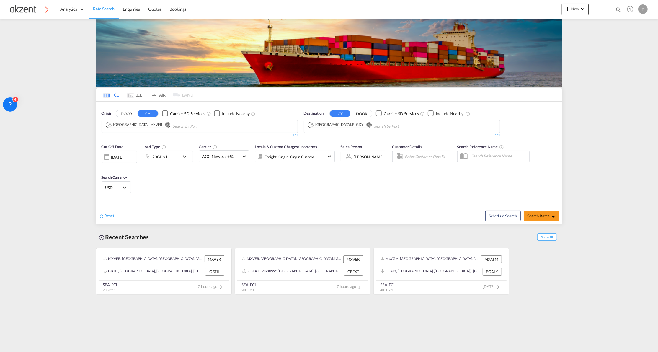
click at [355, 180] on div "Cut Off Date [DATE] [DATE] Load Type 20GP x1 Carrier AGC Newtral +52 Locals & C…" at bounding box center [329, 170] width 466 height 58
click at [549, 217] on span "Search Rates" at bounding box center [542, 216] width 28 height 5
type input "MXVER to PLGDY / [DATE]"
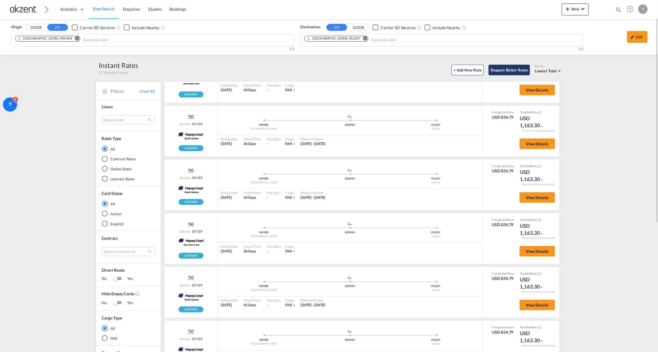
click at [512, 70] on button "Request Better Rates" at bounding box center [509, 70] width 41 height 11
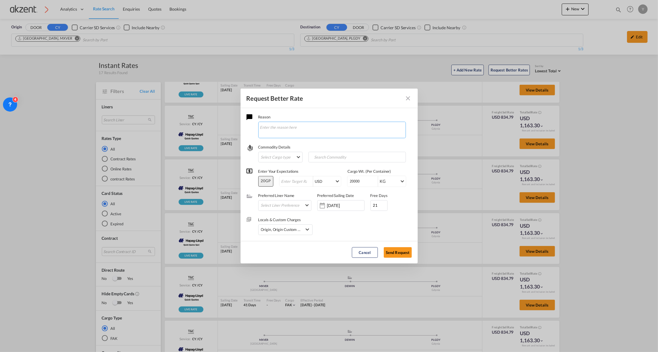
click at [308, 129] on textarea "Request Better Rate ..." at bounding box center [332, 130] width 148 height 17
click at [275, 128] on textarea "Request Better Rate ..." at bounding box center [332, 130] width 148 height 17
click at [261, 129] on textarea "Botellas de 750 ml. en cajas de 6 botellas Nivel de alcohol. 40%" at bounding box center [332, 130] width 148 height 17
type textarea "Tequila en Botellas de 750 ml. en cajas de 6 botellas Nivel de alcohol. 40%"
click at [291, 157] on md-select "Select Cargo type FAK GCR GDSM General Cargo Hazardous Cargo Ambient Foodstuff …" at bounding box center [280, 157] width 44 height 11
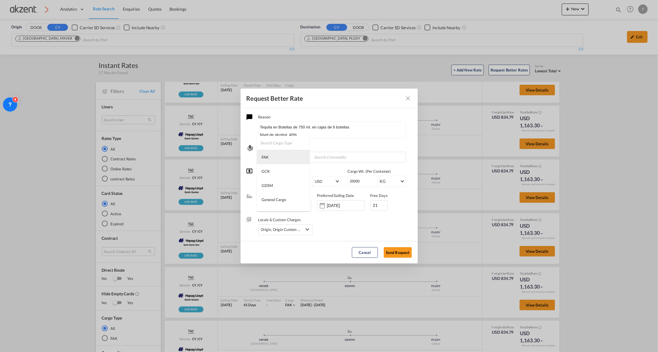
click at [291, 157] on md-option "FAK" at bounding box center [283, 157] width 53 height 14
click at [339, 159] on input "Search Commodity" at bounding box center [339, 157] width 58 height 9
type input "B"
click at [324, 158] on input "Chips input." at bounding box center [339, 157] width 58 height 9
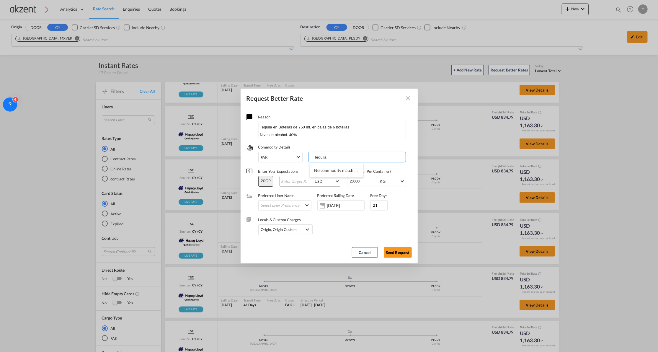
type input "Tequila"
click at [297, 187] on div ".a{fill:#aaa8ad;} Preferred Liner Name Select Liner Preference AGC Newtral AMAS…" at bounding box center [329, 199] width 165 height 24
click at [296, 185] on div "USD AED AFN ALL AMD ANG AOA ARS AUD AWG AZN BAM BBD BDT BGN BHD BIF BMD BND [PE…" at bounding box center [310, 181] width 62 height 11
click at [296, 184] on div "USD AED AFN ALL AMD ANG AOA ARS AUD AWG AZN BAM BBD BDT BGN BHD BIF BMD BND [PE…" at bounding box center [310, 181] width 62 height 11
click at [291, 181] on input "Request Better Rate ..." at bounding box center [297, 181] width 32 height 4
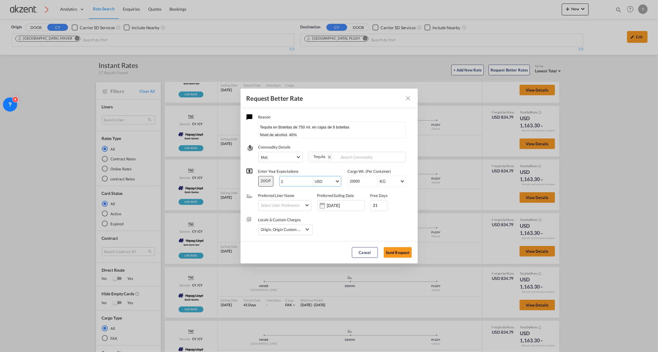
type input "1"
click at [343, 243] on md-dialog-actions "Cancel Send Request" at bounding box center [329, 252] width 177 height 22
click at [354, 183] on input "20000" at bounding box center [364, 181] width 30 height 11
click at [342, 232] on div "Locals & Custom Charges Origin, Origin Custom +1 Origin Charges Origin Customs …" at bounding box center [329, 223] width 165 height 24
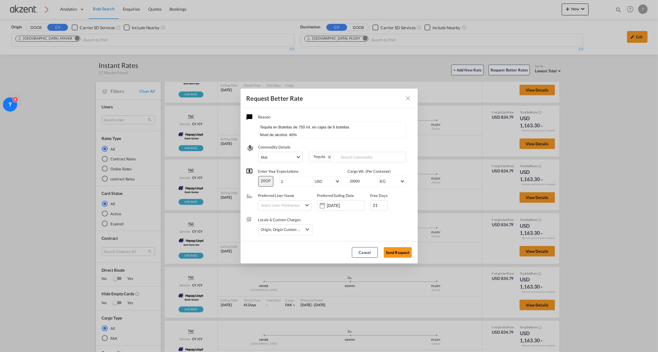
click at [343, 228] on div "Locals & Custom Charges Origin, Origin Custom +1 Origin Charges Origin Customs …" at bounding box center [329, 223] width 165 height 24
click at [375, 203] on input "21" at bounding box center [379, 205] width 17 height 11
click at [367, 226] on div "Locals & Custom Charges Origin, Origin Custom +1 Origin Charges Origin Customs …" at bounding box center [329, 223] width 165 height 24
click at [311, 230] on div "Origin, Origin Custom +1" at bounding box center [285, 230] width 55 height 11
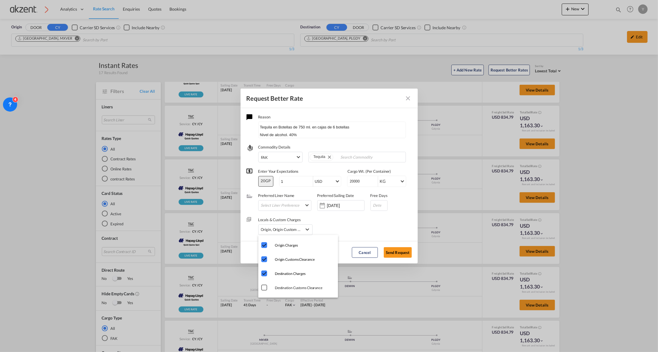
click at [367, 220] on md-backdrop at bounding box center [329, 176] width 658 height 352
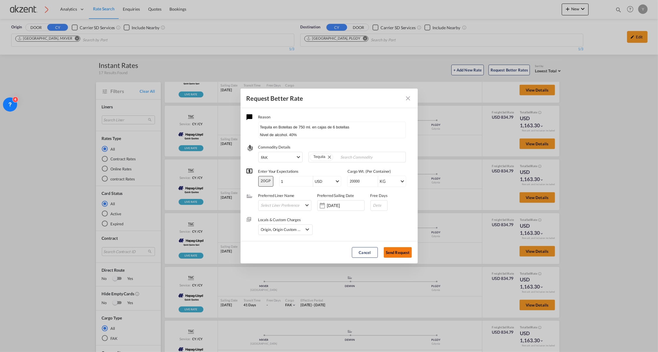
click at [395, 253] on button "Send Request" at bounding box center [398, 252] width 28 height 11
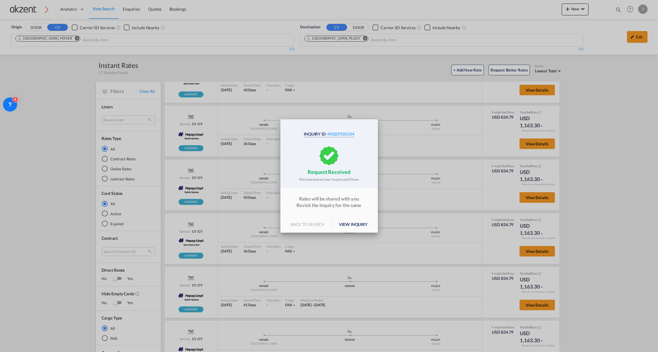
click at [348, 224] on p "view inquiry" at bounding box center [353, 224] width 43 height 17
